Goal: Task Accomplishment & Management: Manage account settings

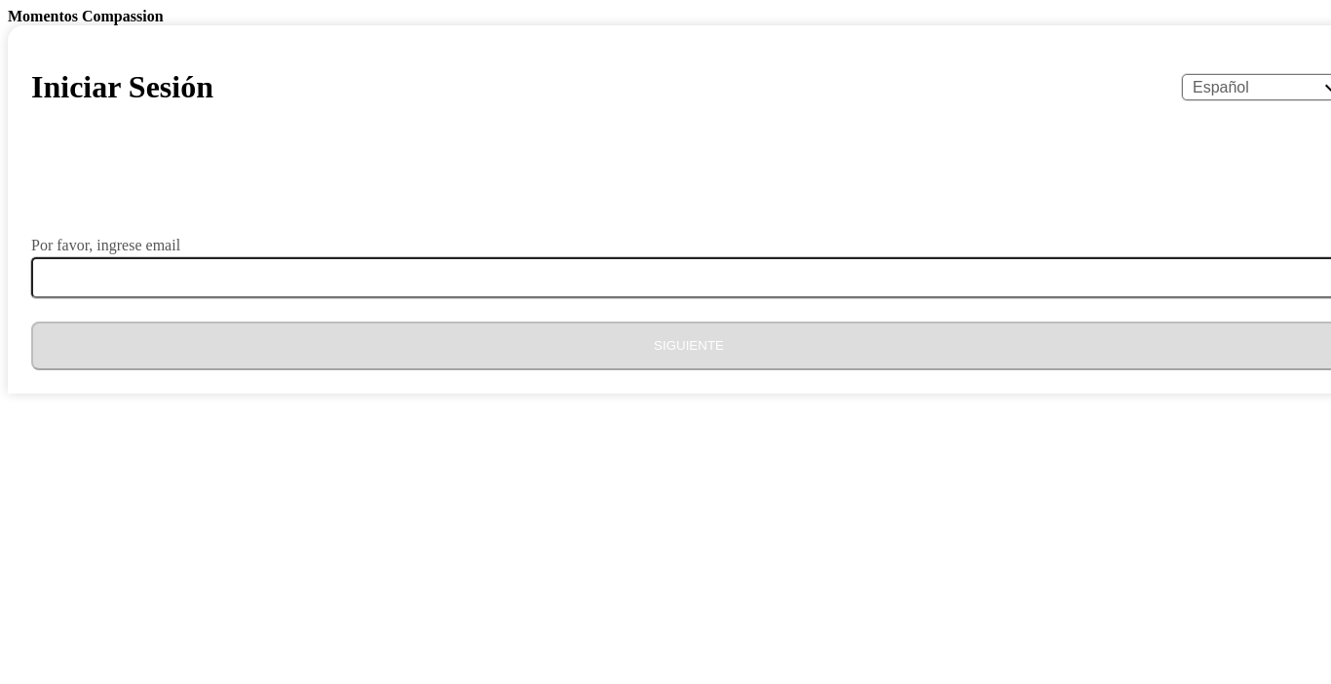
select select "es"
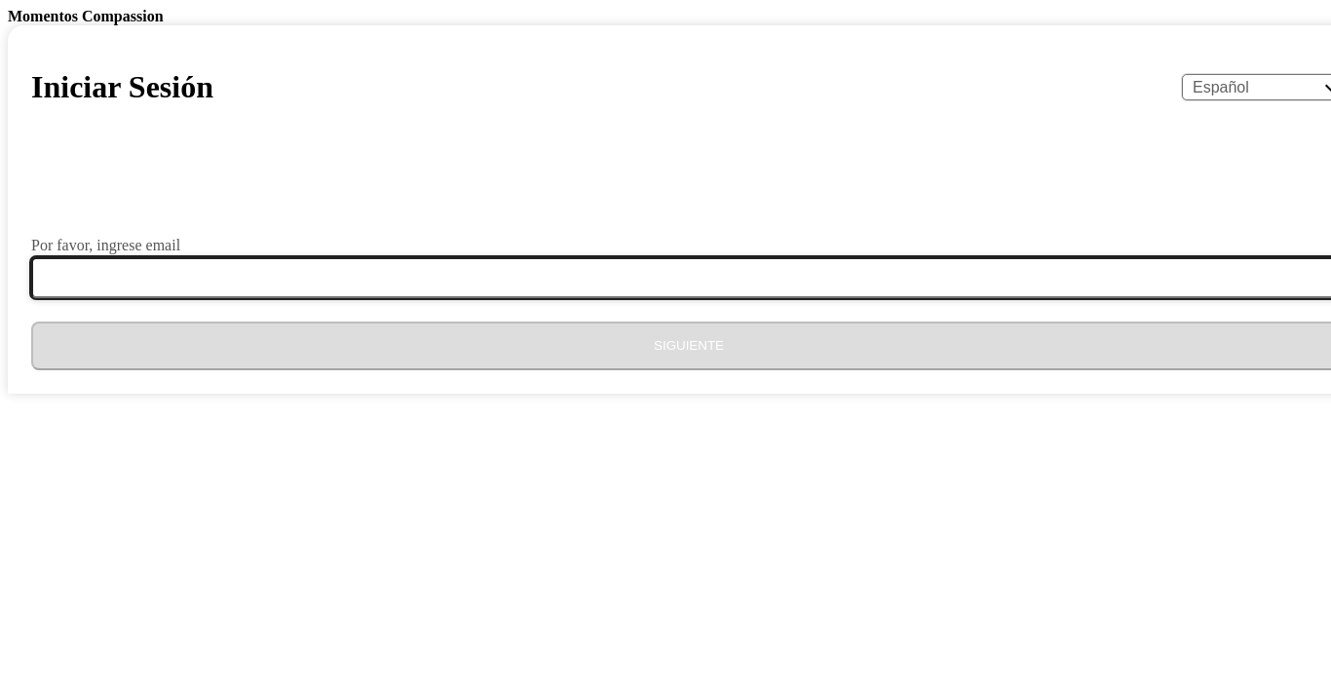
click at [614, 298] on input "Por favor, ingrese email" at bounding box center [700, 277] width 1339 height 41
type input "[EMAIL_ADDRESS][DOMAIN_NAME]"
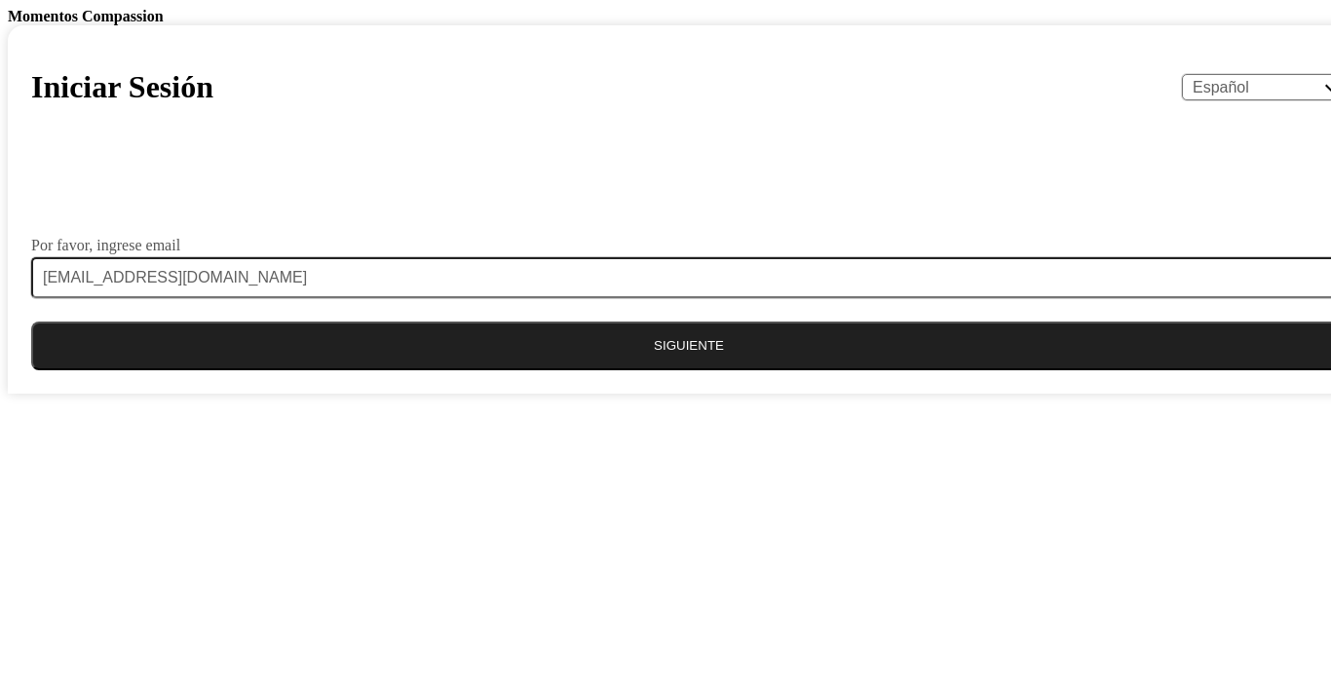
click at [623, 370] on button "Siguiente" at bounding box center [689, 346] width 1316 height 49
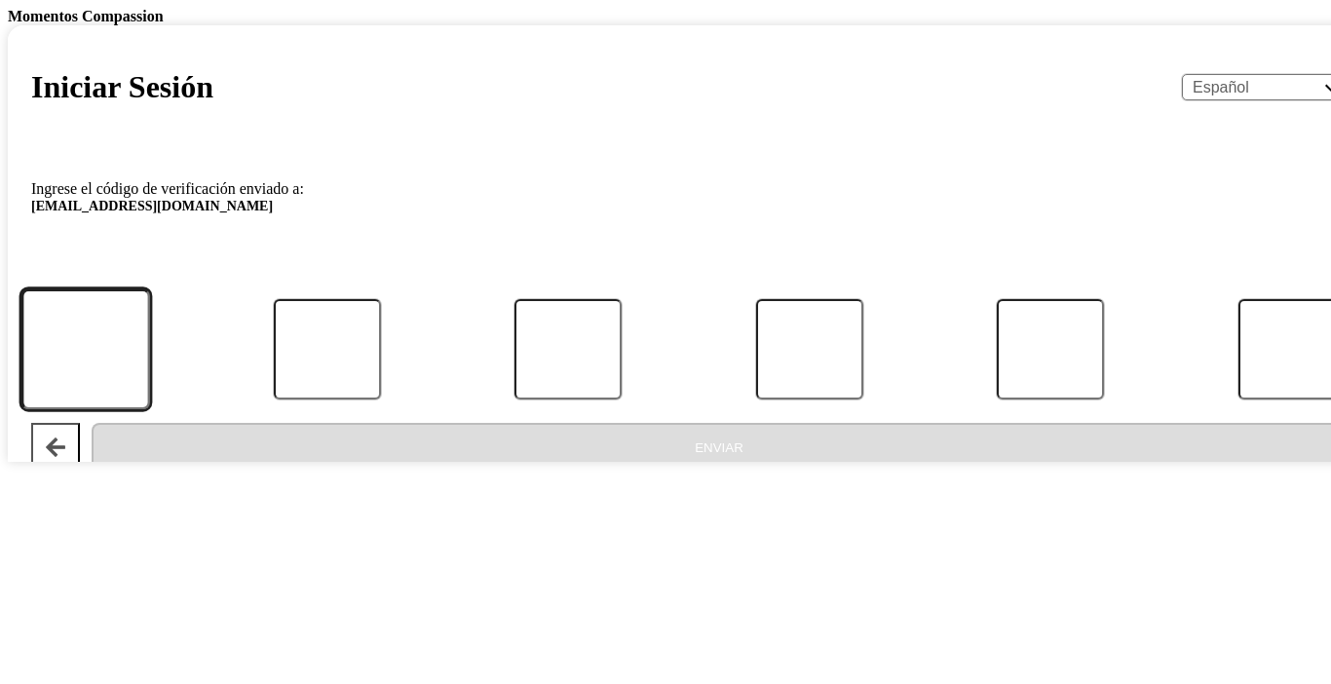
click at [150, 410] on input "Código" at bounding box center [85, 349] width 129 height 121
type input "8"
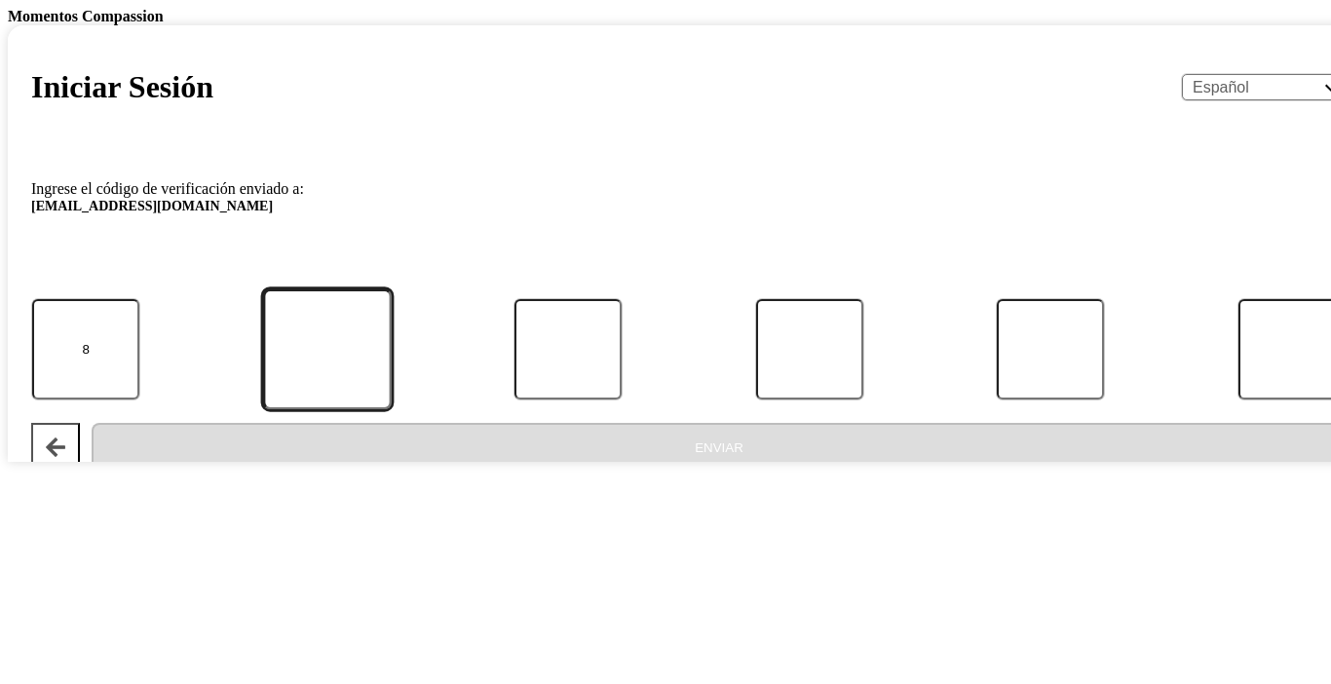
type input "2"
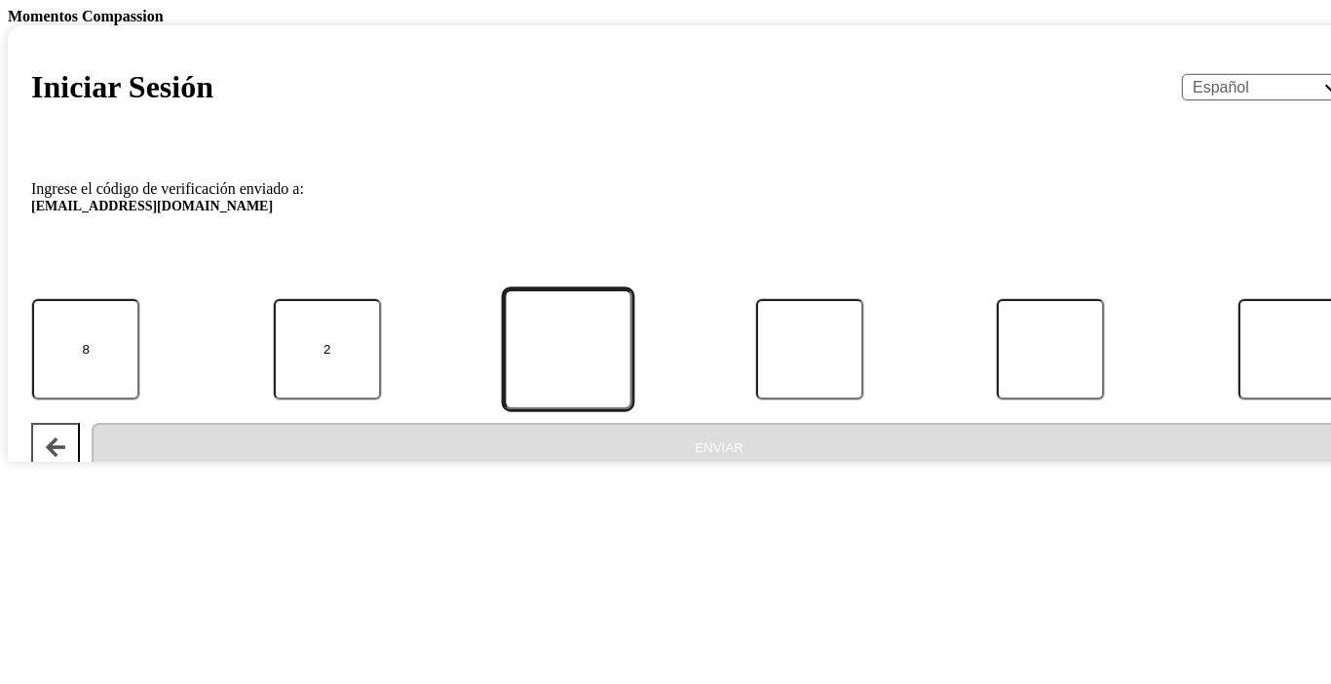
type input "2"
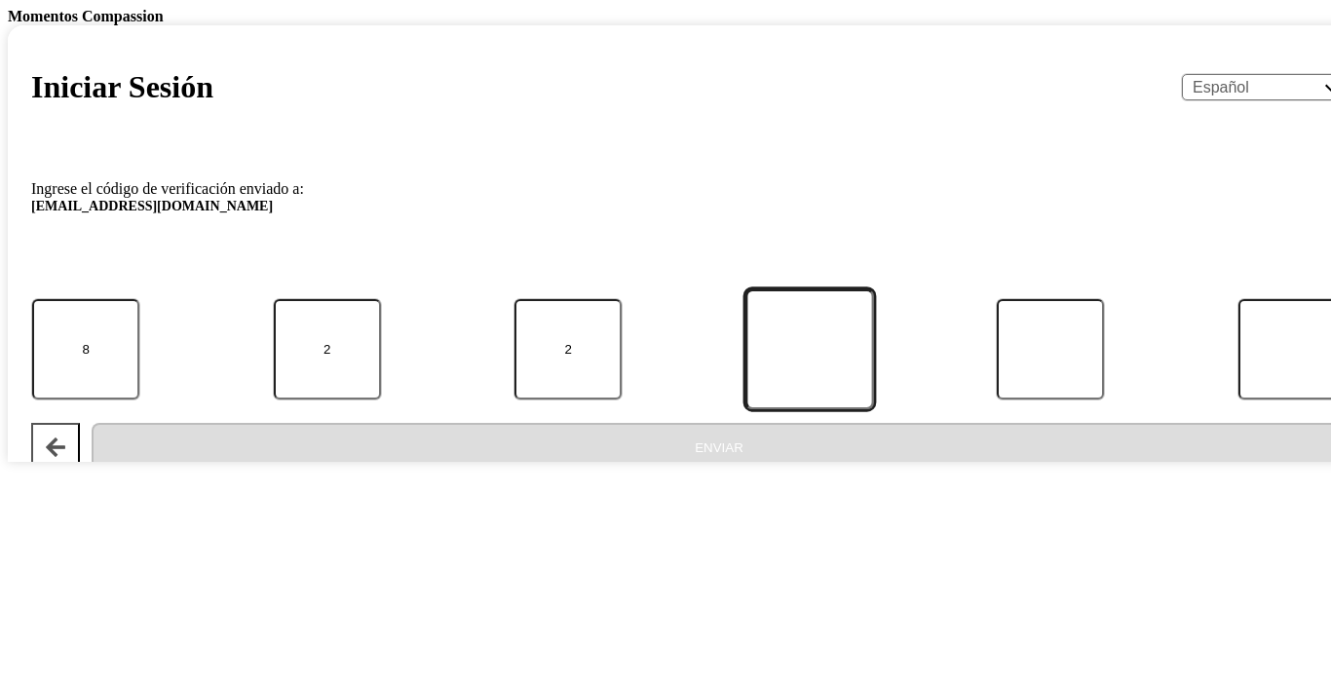
type input "5"
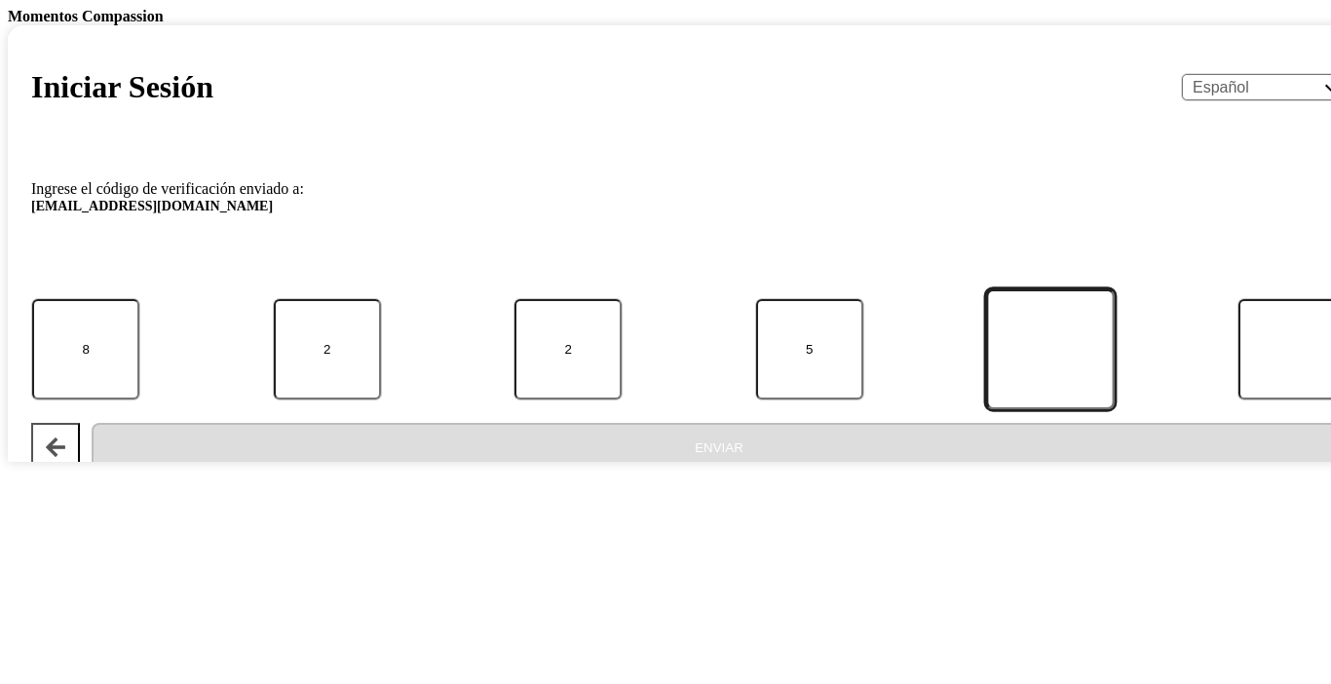
type input "4"
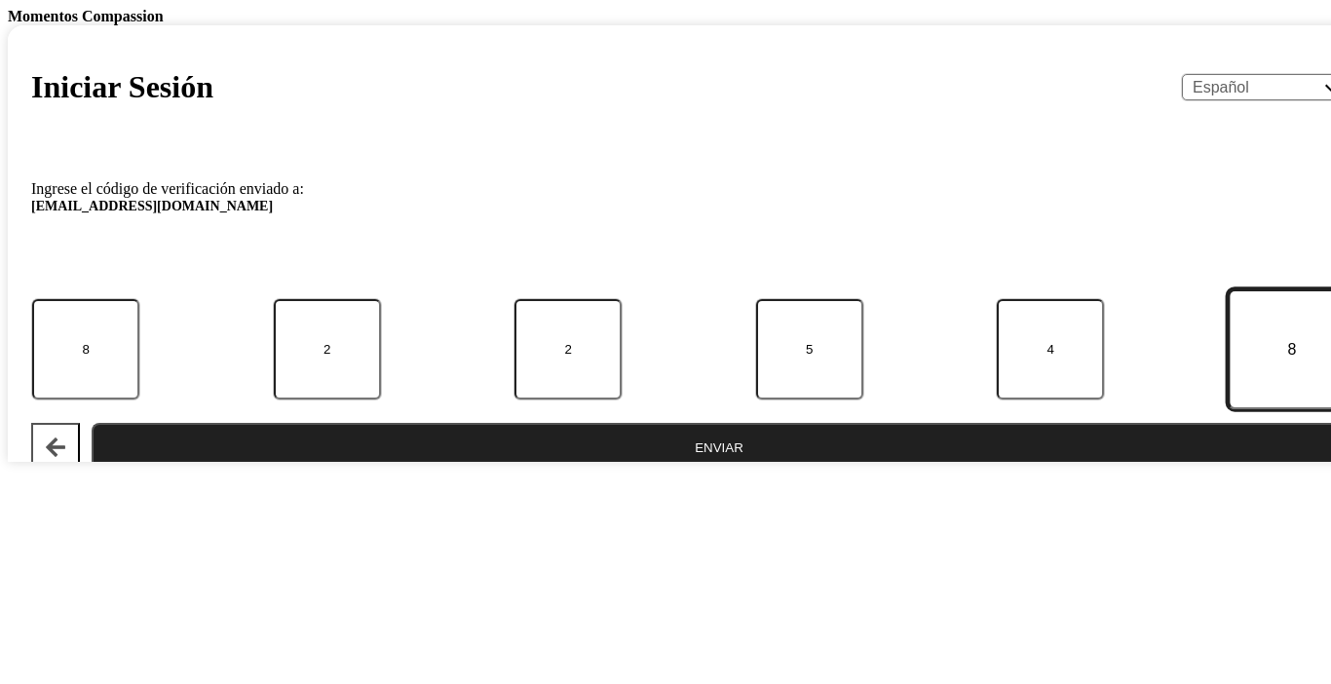
type input "8"
click at [676, 472] on button "Enviar" at bounding box center [719, 447] width 1255 height 49
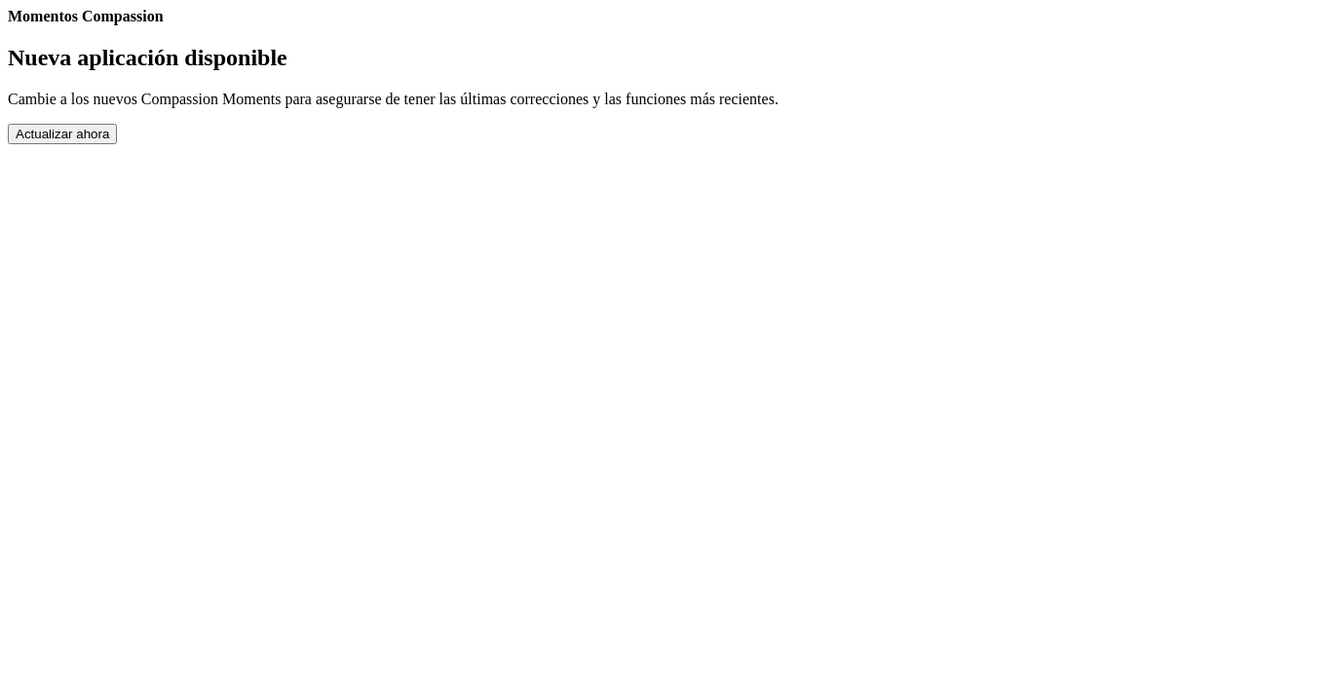
click at [117, 144] on button "Actualizar ahora" at bounding box center [62, 134] width 109 height 20
